Goal: Transaction & Acquisition: Purchase product/service

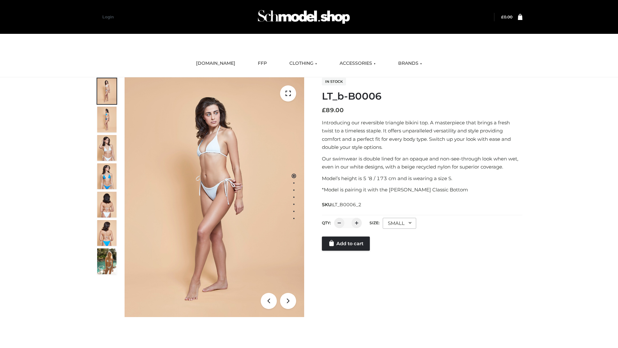
click at [346, 250] on link "Add to cart" at bounding box center [346, 243] width 48 height 14
